Goal: Find specific page/section: Find specific page/section

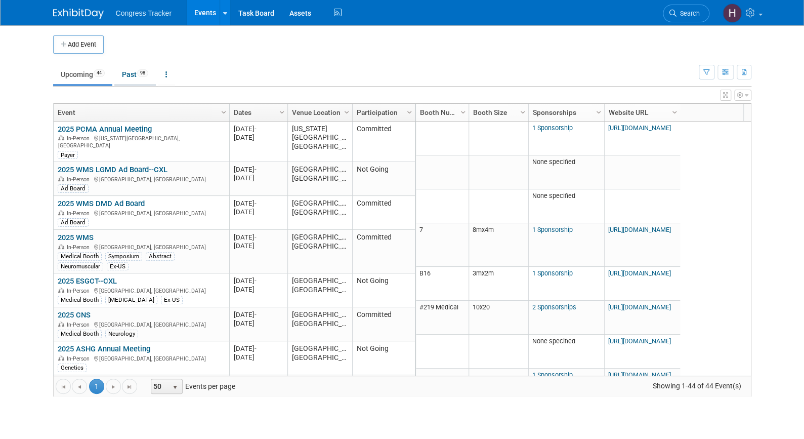
click at [135, 77] on link "Past 98" at bounding box center [135, 74] width 42 height 19
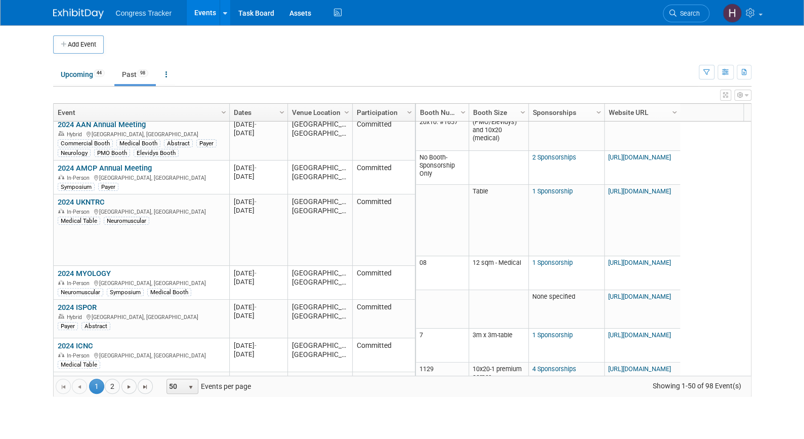
scroll to position [1689, 0]
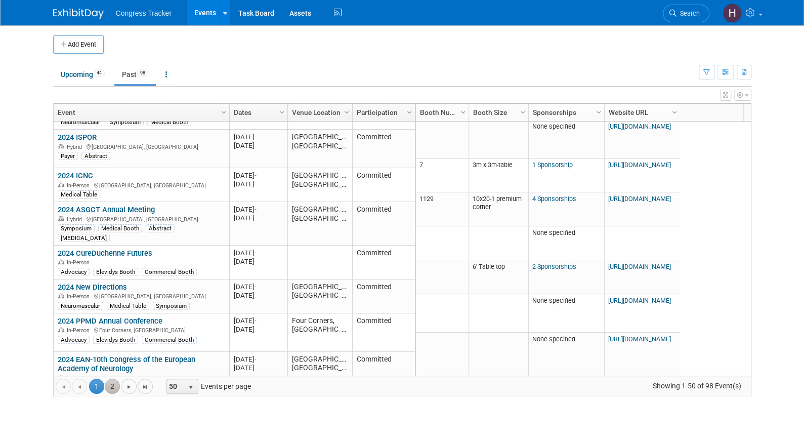
click at [110, 382] on link "2" at bounding box center [112, 386] width 15 height 15
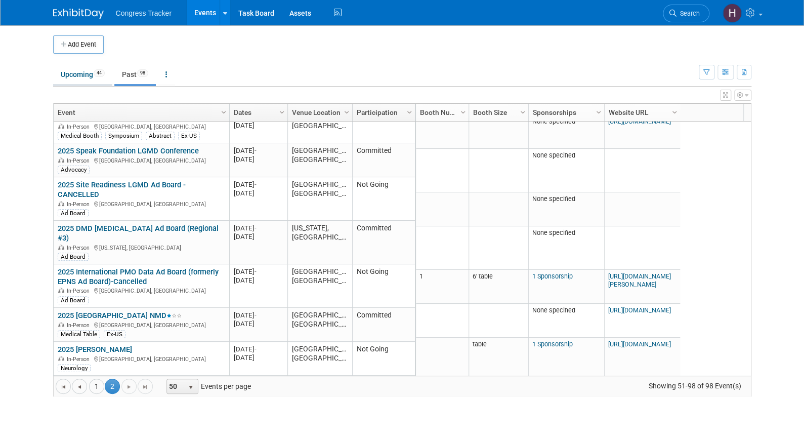
click at [79, 72] on link "Upcoming 44" at bounding box center [82, 74] width 59 height 19
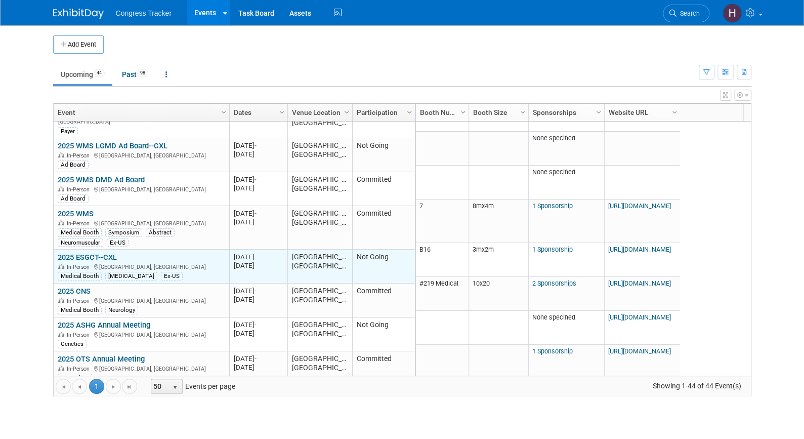
scroll to position [26, 0]
